Goal: Task Accomplishment & Management: Manage account settings

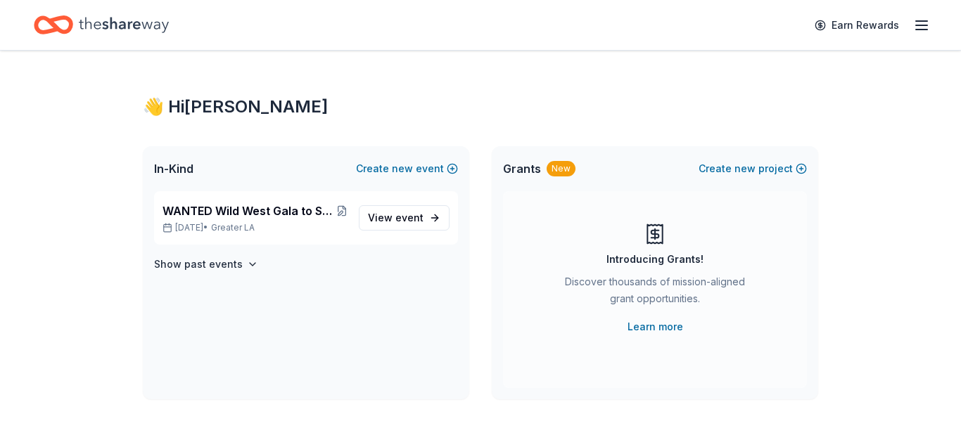
click at [290, 215] on span "WANTED Wild West Gala to Support Dog Therapy at [GEOGRAPHIC_DATA] [GEOGRAPHIC_D…" at bounding box center [250, 211] width 174 height 17
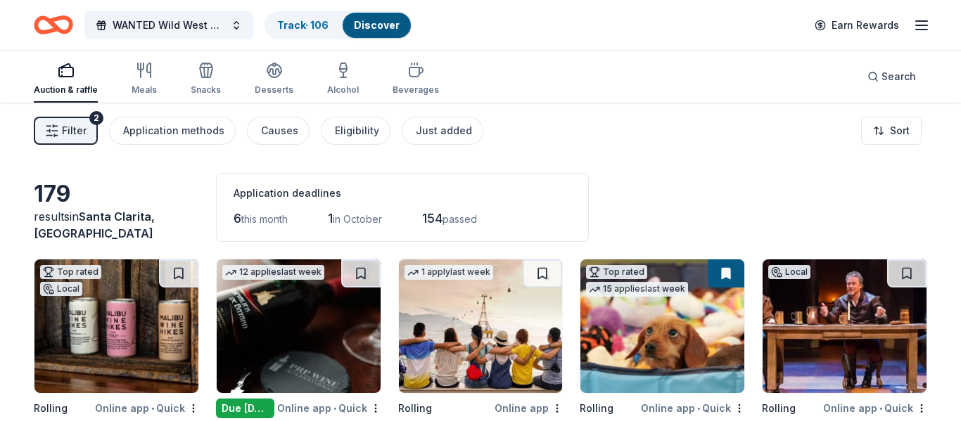
click at [85, 134] on span "Filter" at bounding box center [74, 130] width 25 height 17
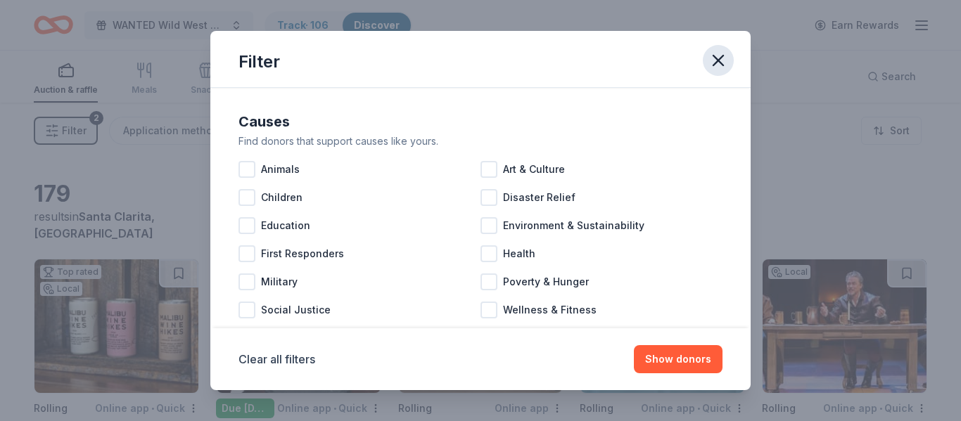
click at [714, 61] on icon "button" at bounding box center [718, 61] width 20 height 20
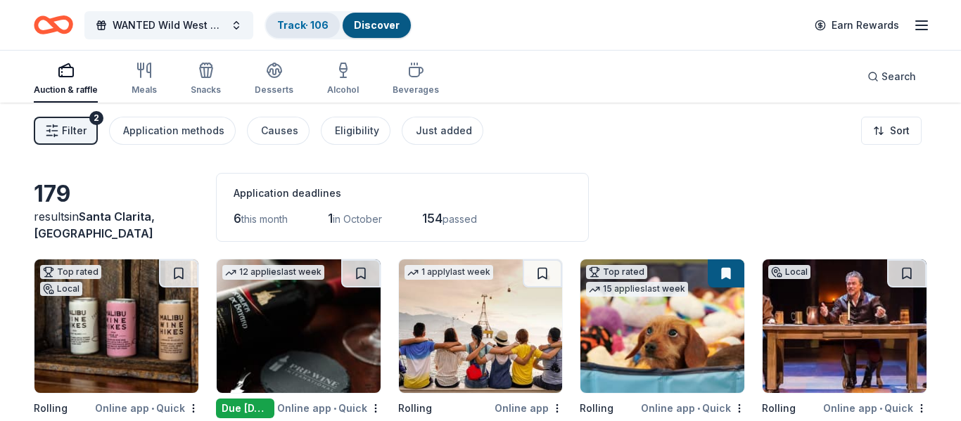
click at [326, 25] on link "Track · 106" at bounding box center [302, 25] width 51 height 12
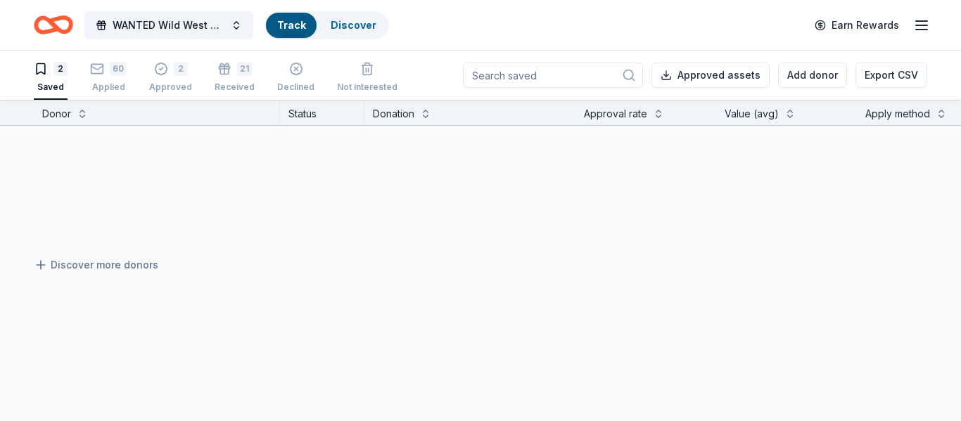
scroll to position [1, 0]
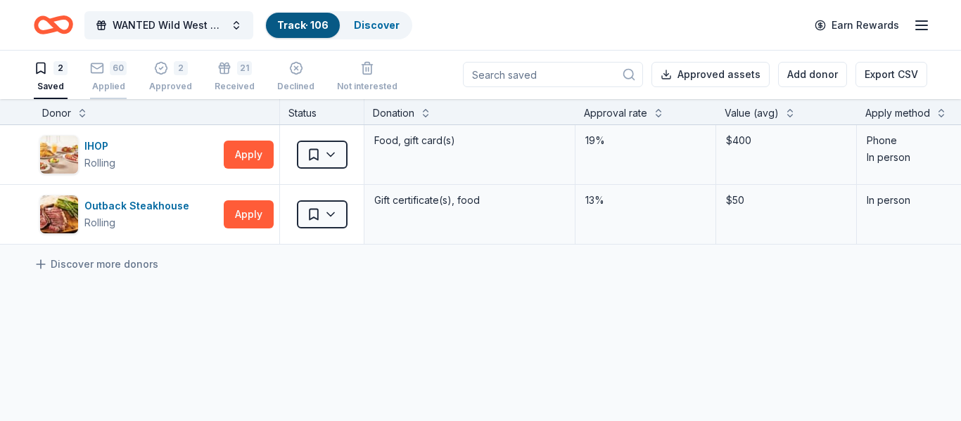
click at [101, 84] on div "Applied" at bounding box center [108, 86] width 37 height 11
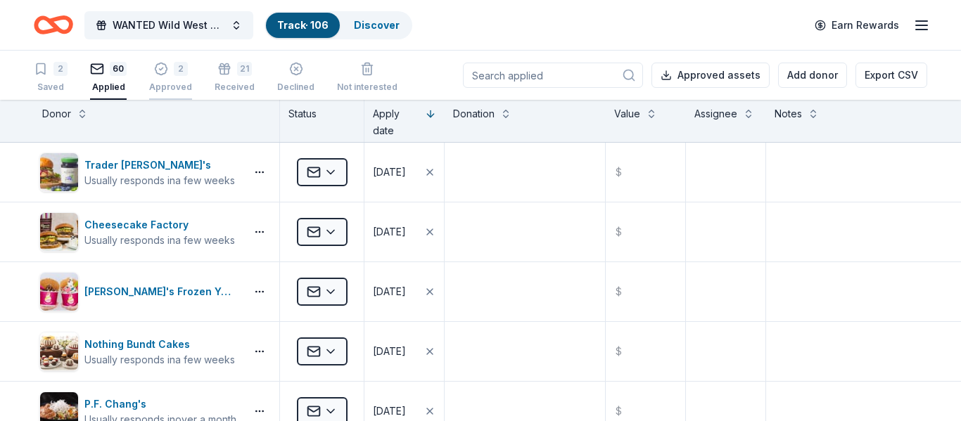
click at [158, 83] on div "Approved" at bounding box center [170, 87] width 43 height 11
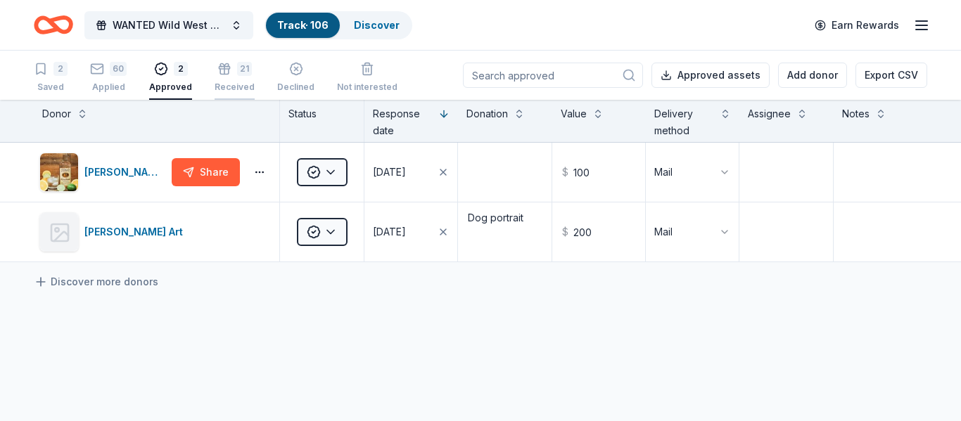
click at [231, 84] on div "Received" at bounding box center [235, 87] width 40 height 11
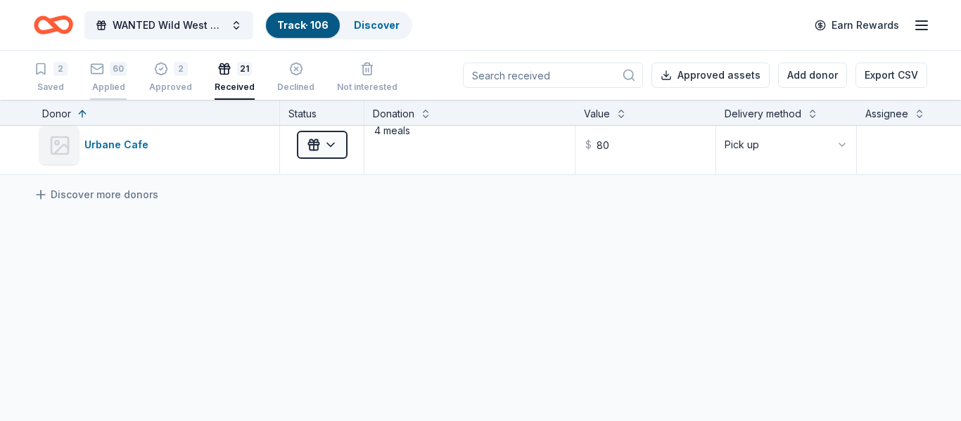
scroll to position [1207, 0]
click at [156, 77] on div "2 Approved" at bounding box center [170, 77] width 43 height 31
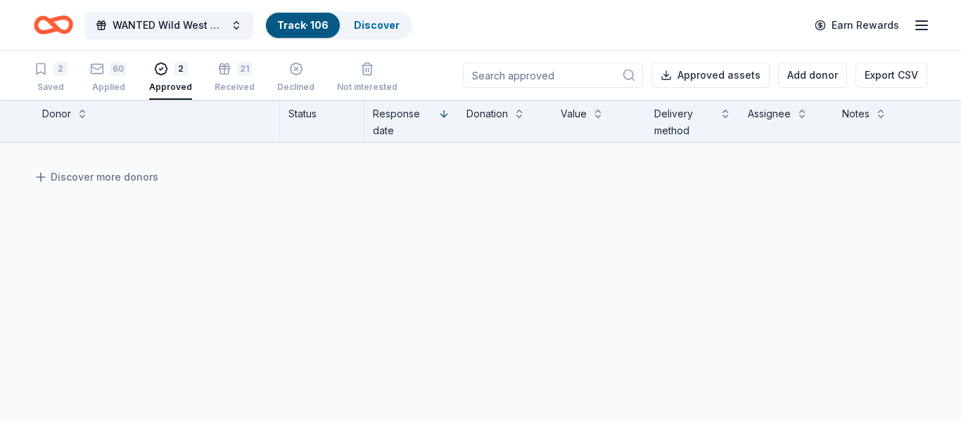
scroll to position [88, 0]
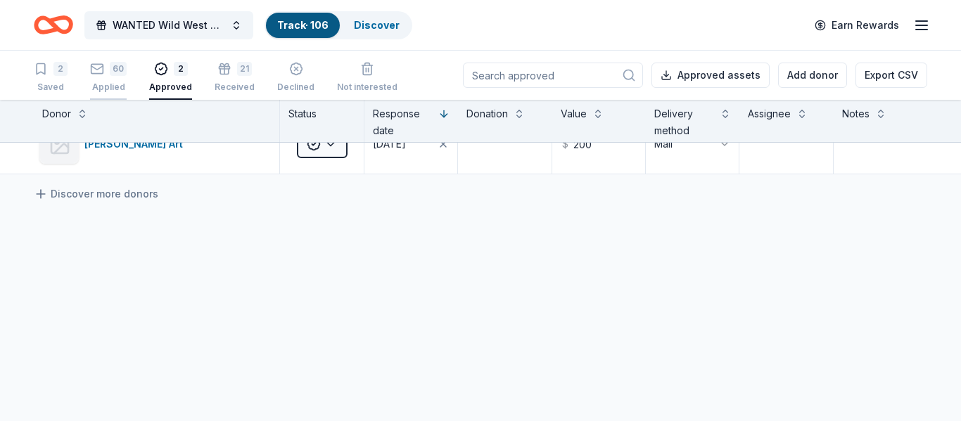
click at [107, 75] on div "60" at bounding box center [108, 69] width 37 height 14
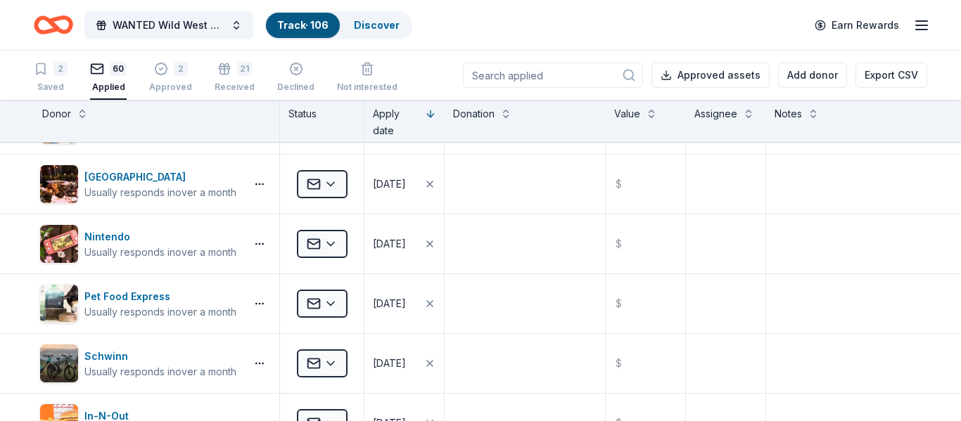
scroll to position [1164, 0]
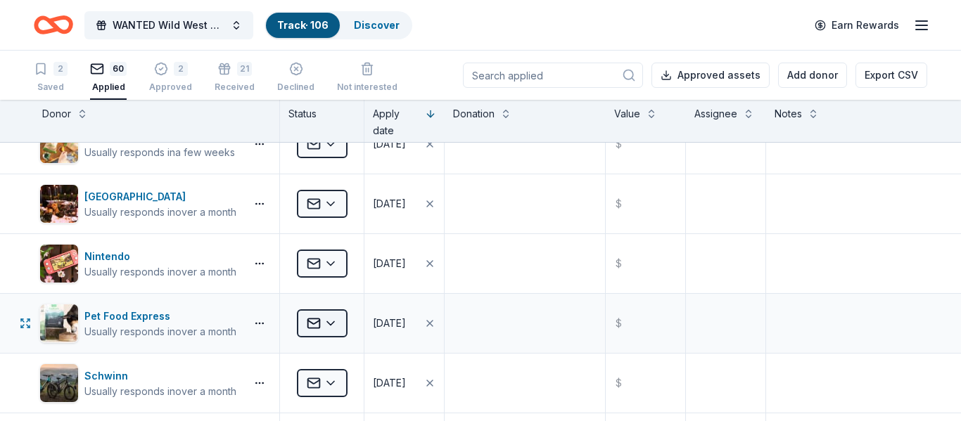
click at [326, 316] on html "WANTED Wild West Gala to Support Dog Therapy at [GEOGRAPHIC_DATA] [GEOGRAPHIC_D…" at bounding box center [480, 210] width 961 height 421
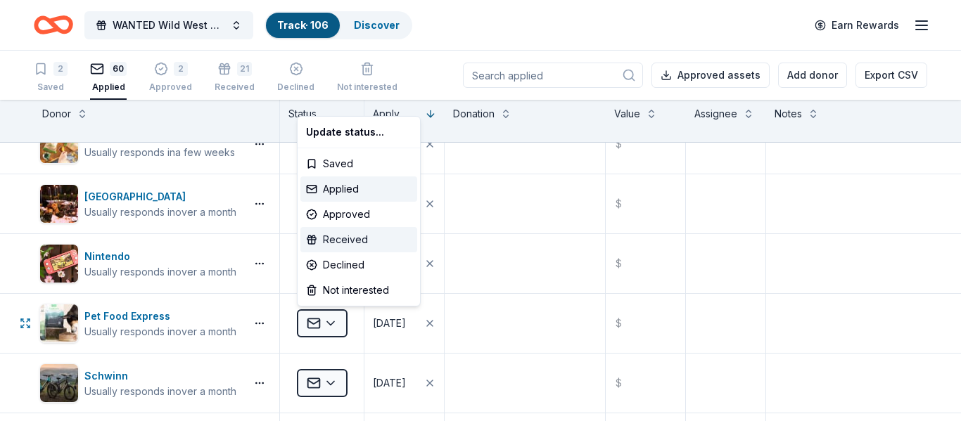
click at [343, 236] on div "Received" at bounding box center [358, 239] width 117 height 25
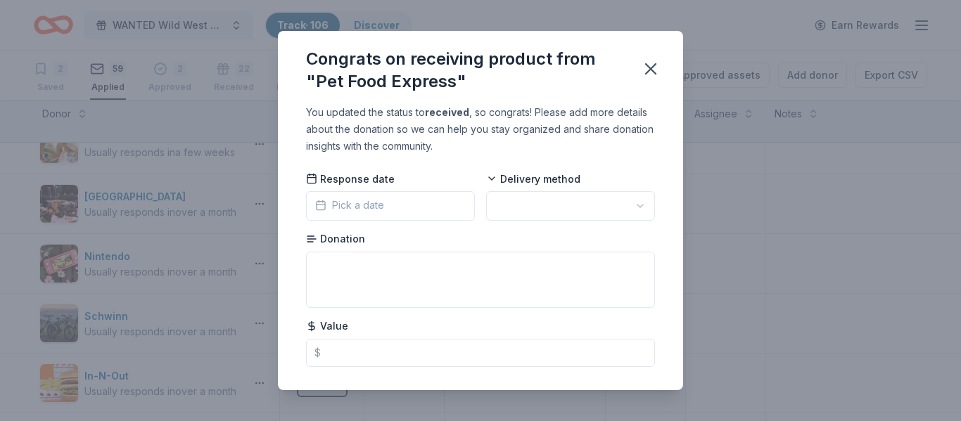
click at [393, 204] on button "Pick a date" at bounding box center [390, 206] width 169 height 30
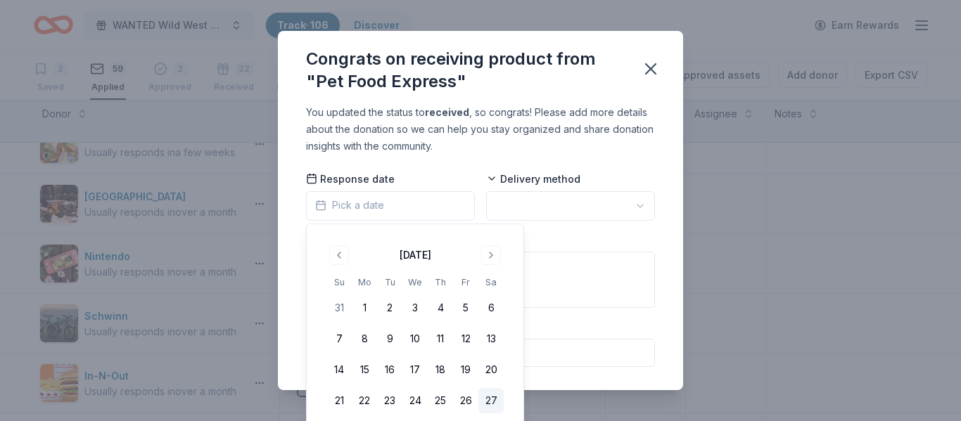
click at [497, 401] on button "27" at bounding box center [490, 400] width 25 height 25
click at [602, 203] on html "WANTED Wild West Gala to Support Dog Therapy at [GEOGRAPHIC_DATA] [GEOGRAPHIC_D…" at bounding box center [480, 210] width 961 height 421
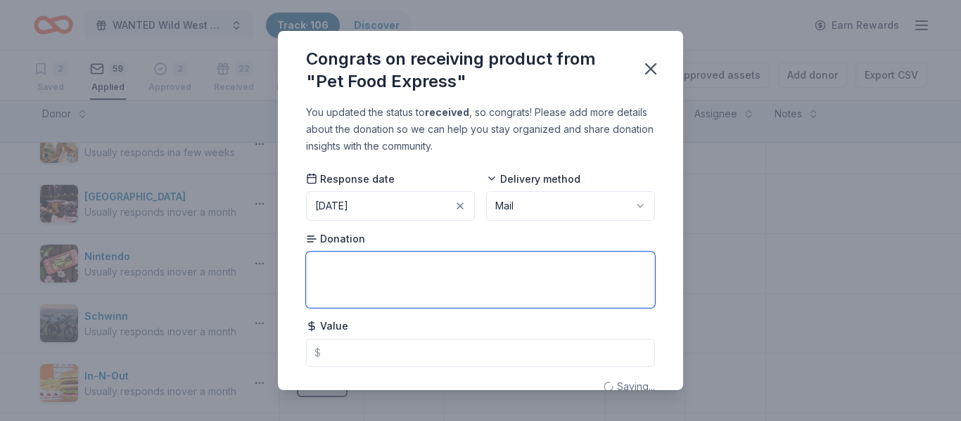
click at [523, 269] on textarea at bounding box center [480, 280] width 349 height 56
type textarea "25 dollar gift card"
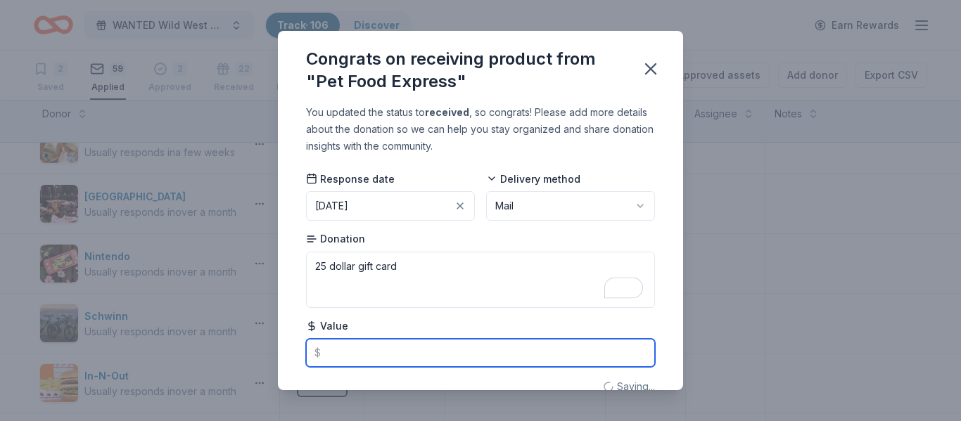
click at [491, 350] on input "text" at bounding box center [480, 353] width 349 height 28
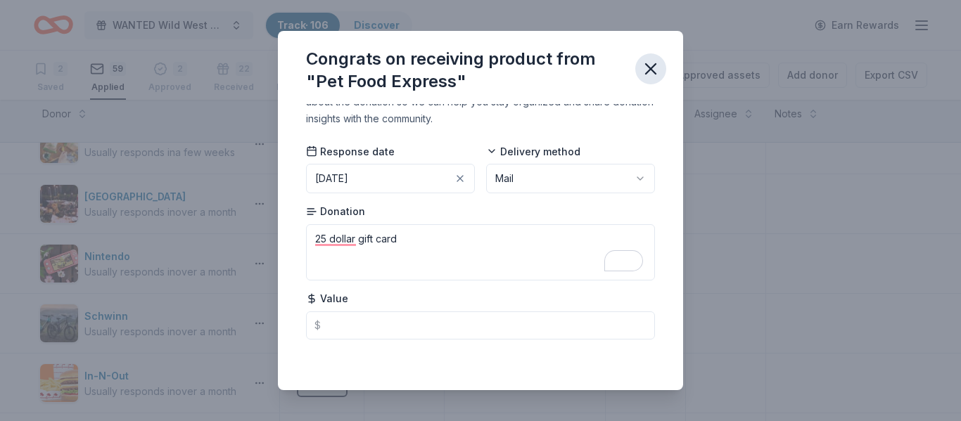
click at [648, 68] on icon "button" at bounding box center [651, 69] width 10 height 10
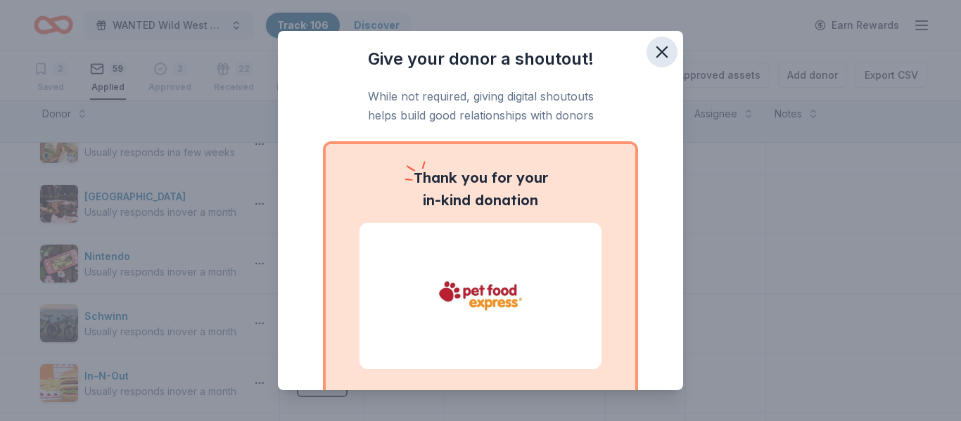
click at [669, 51] on icon "button" at bounding box center [662, 52] width 20 height 20
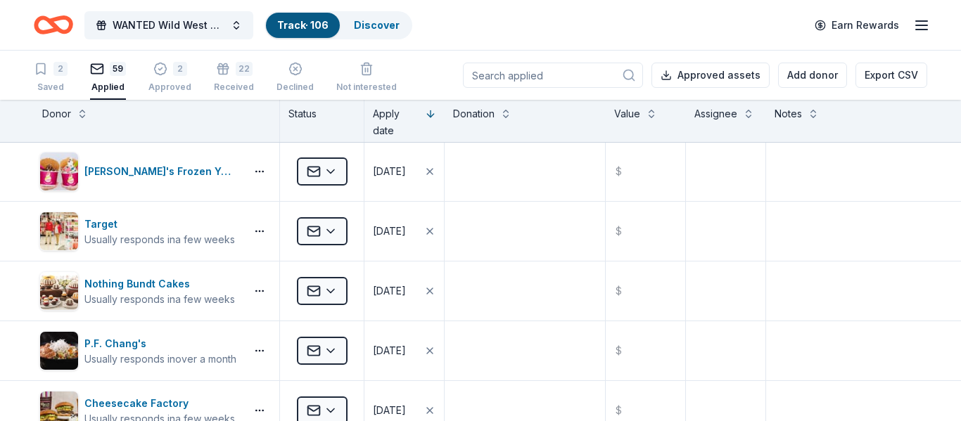
scroll to position [0, 0]
